Goal: Find specific page/section: Find specific page/section

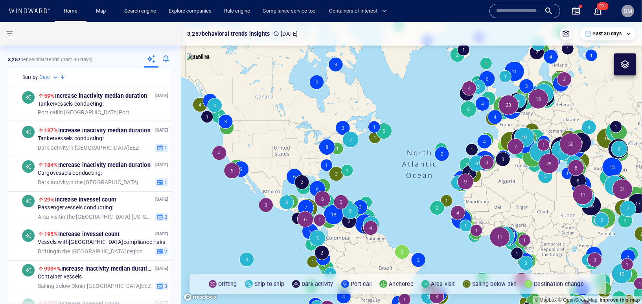
click at [515, 13] on input "text" at bounding box center [518, 11] width 45 height 12
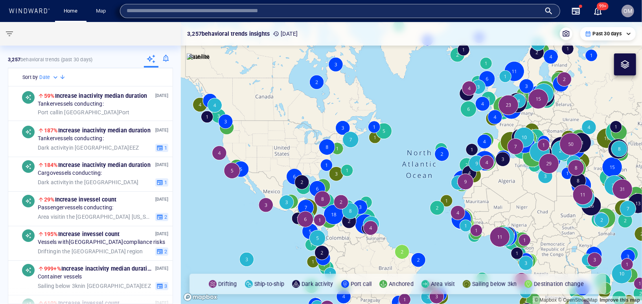
paste input "*******"
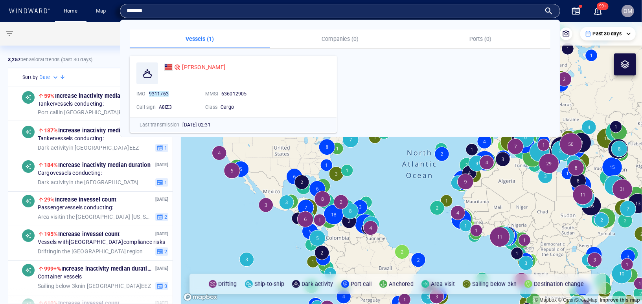
type input "*******"
